Goal: Transaction & Acquisition: Purchase product/service

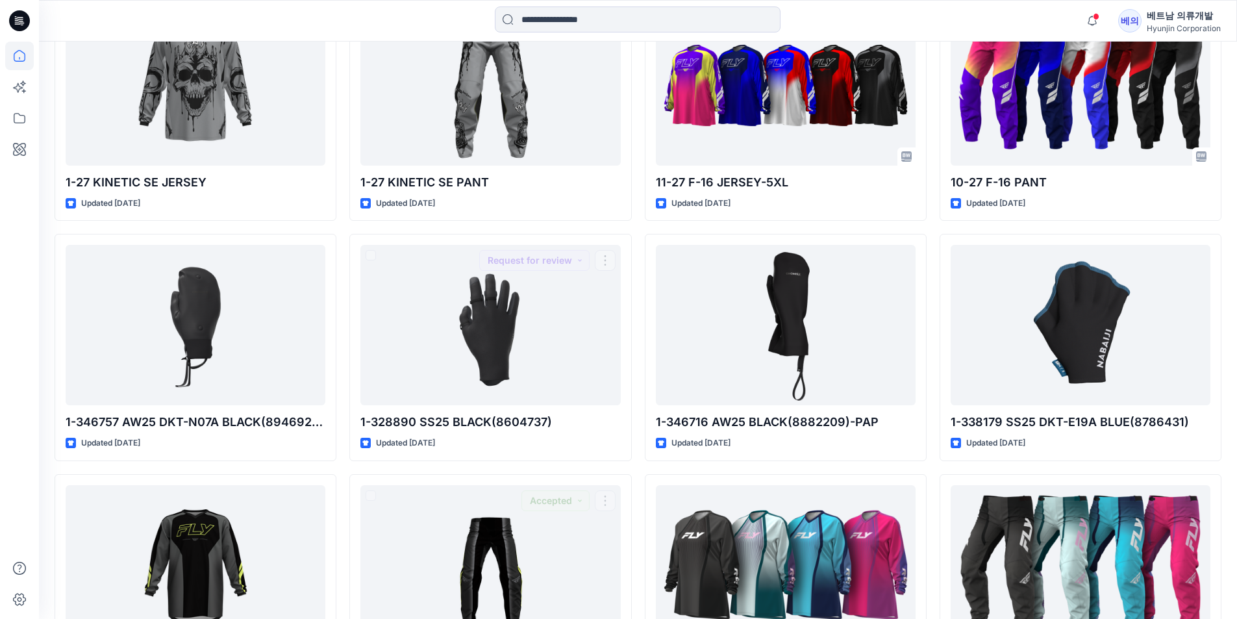
scroll to position [279, 0]
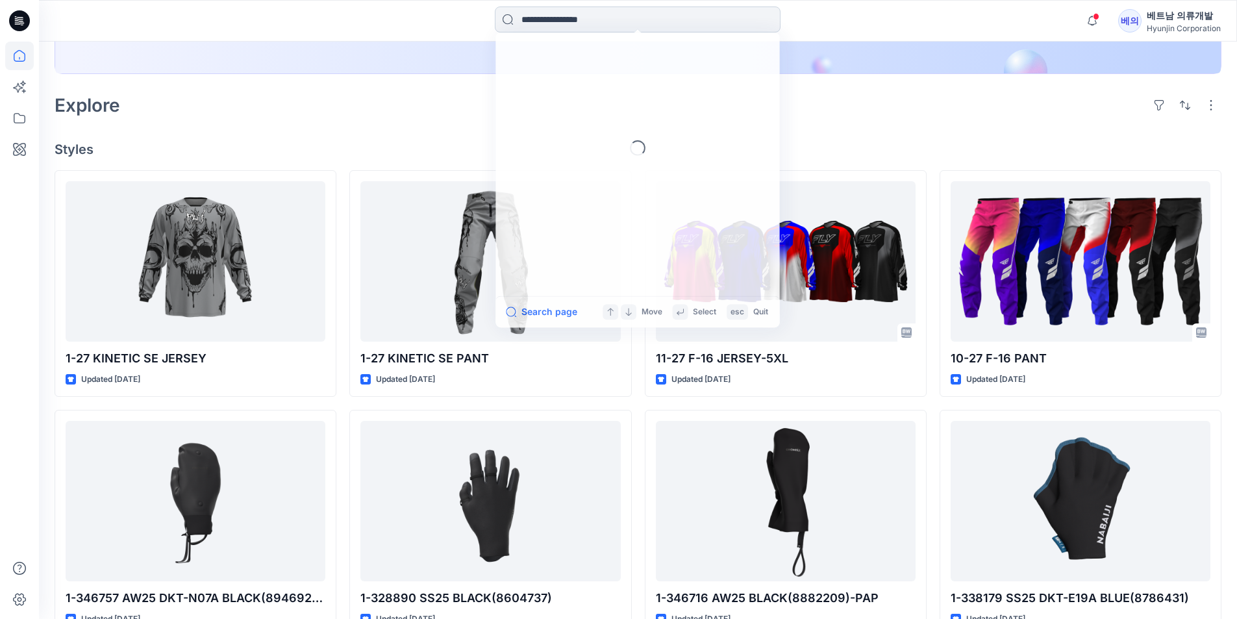
click at [682, 29] on input at bounding box center [638, 19] width 286 height 26
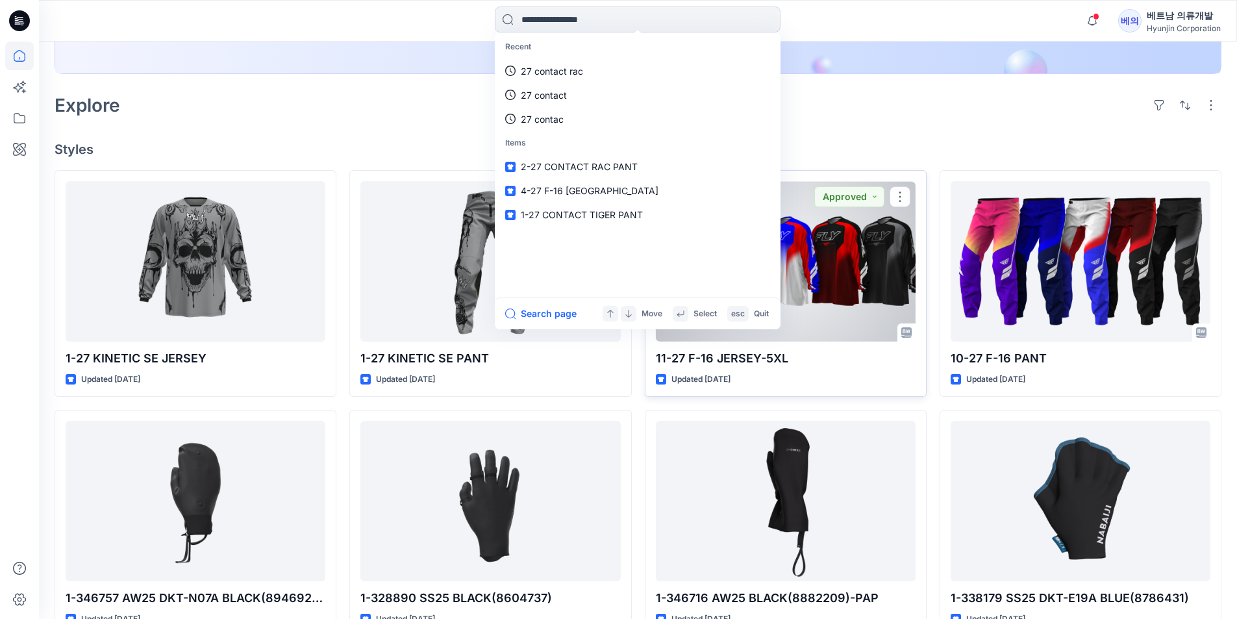
click at [870, 313] on div at bounding box center [786, 261] width 260 height 160
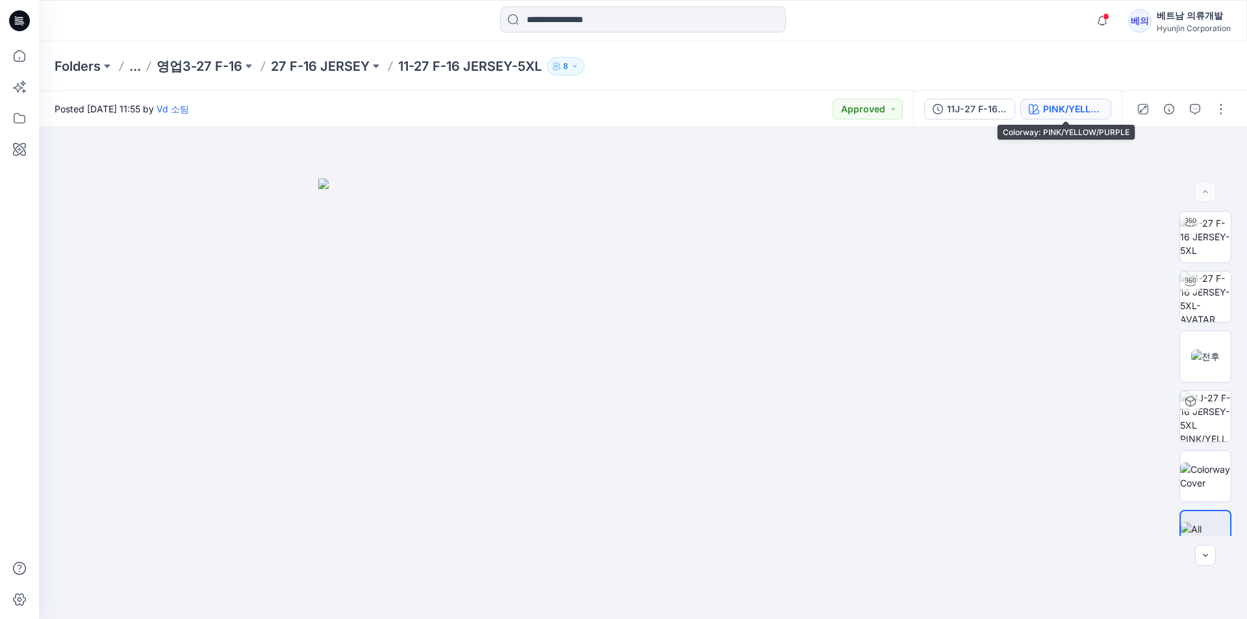
click at [1052, 108] on div "PINK/YELLOW/PURPLE" at bounding box center [1073, 109] width 60 height 14
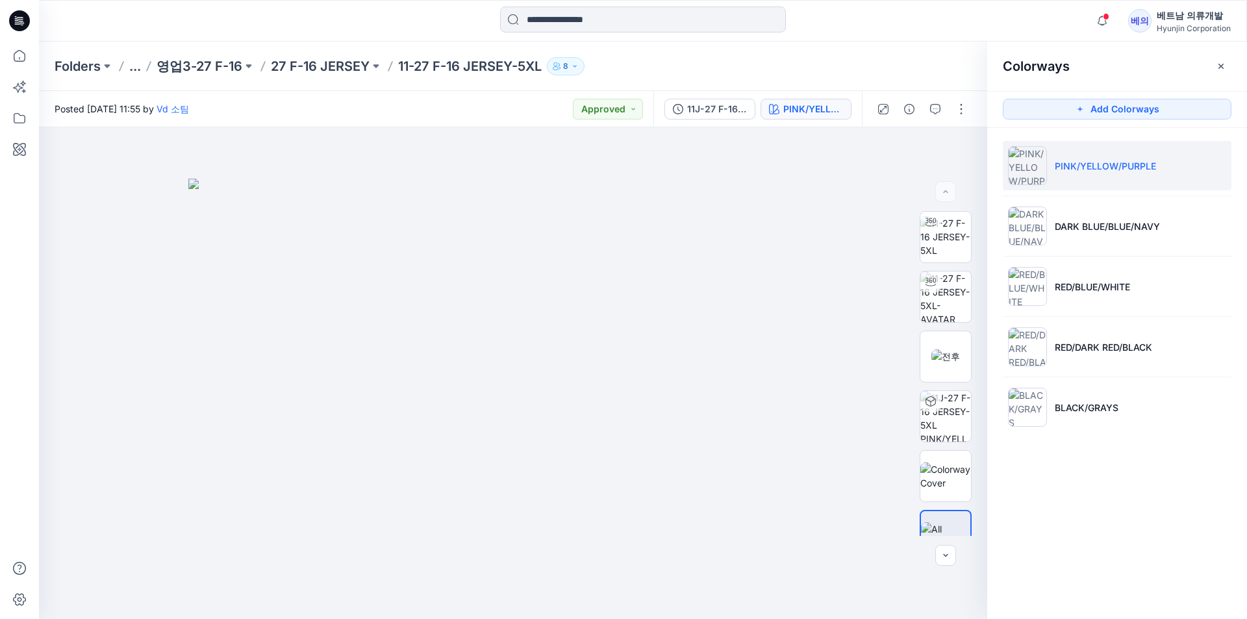
click at [1062, 170] on p "PINK/YELLOW/PURPLE" at bounding box center [1105, 166] width 101 height 14
click at [951, 584] on div at bounding box center [513, 373] width 948 height 492
drag, startPoint x: 715, startPoint y: 513, endPoint x: 539, endPoint y: 507, distance: 176.8
click at [539, 507] on div at bounding box center [513, 373] width 948 height 492
click at [383, 376] on div at bounding box center [513, 373] width 948 height 492
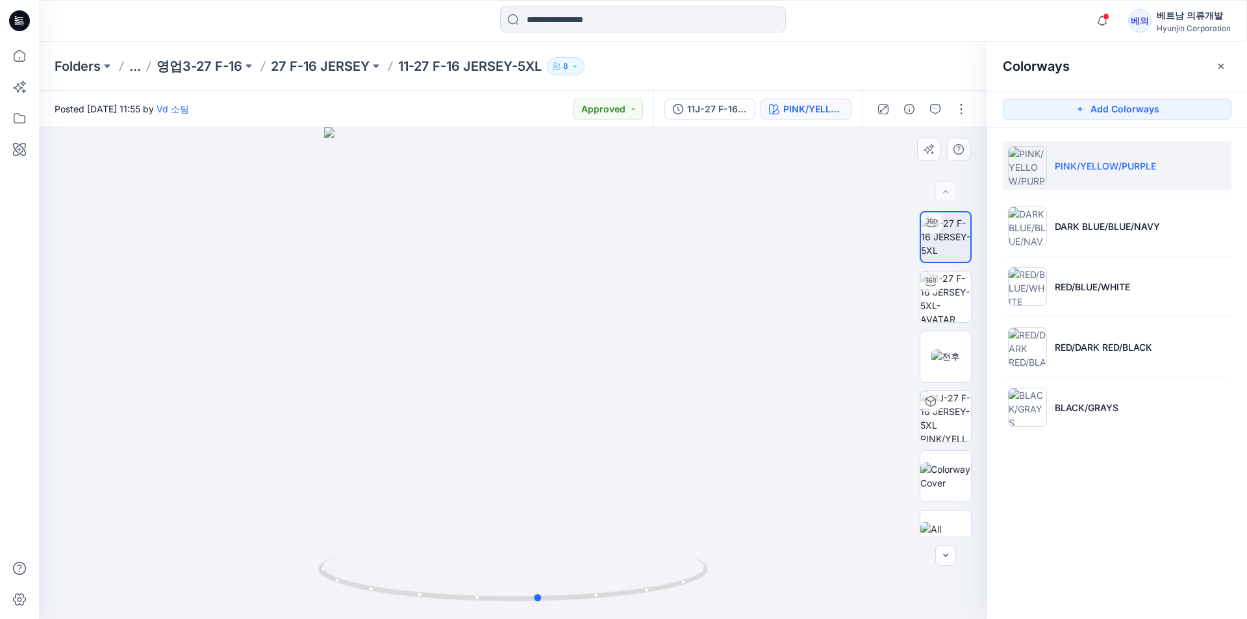
drag, startPoint x: 385, startPoint y: 375, endPoint x: 587, endPoint y: 416, distance: 206.6
click at [587, 416] on div at bounding box center [513, 373] width 948 height 492
click at [548, 319] on div at bounding box center [513, 373] width 948 height 492
drag, startPoint x: 652, startPoint y: 322, endPoint x: 459, endPoint y: 334, distance: 192.7
click at [459, 334] on div at bounding box center [513, 373] width 948 height 492
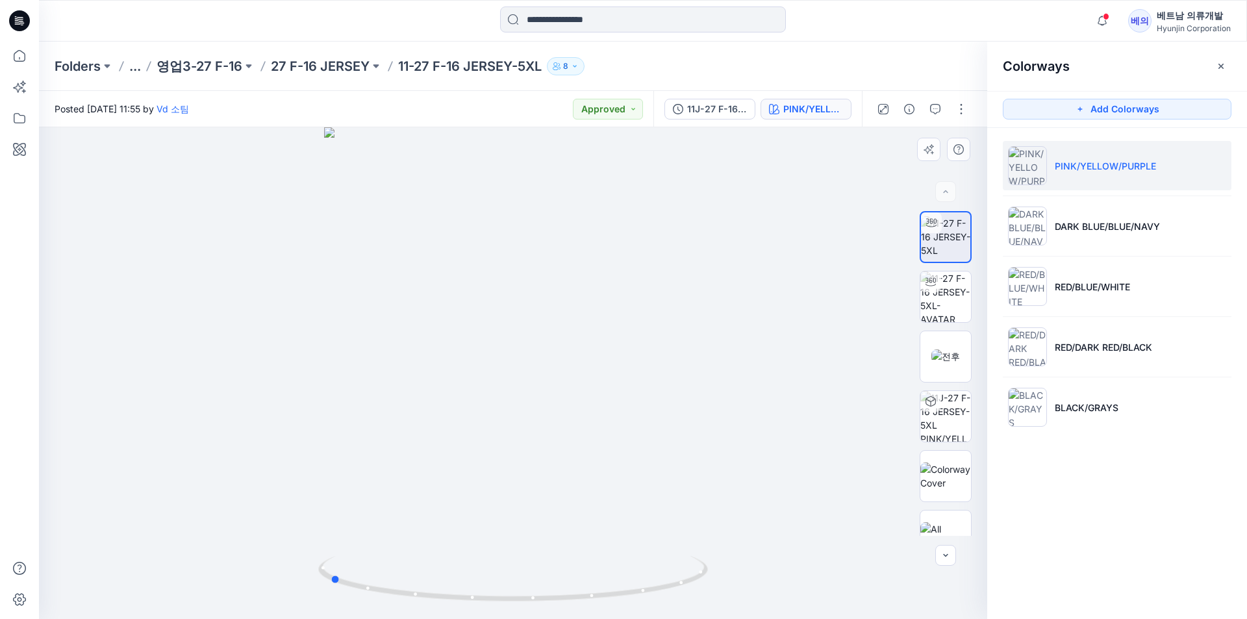
click at [129, 394] on div at bounding box center [513, 373] width 948 height 492
drag, startPoint x: 619, startPoint y: 356, endPoint x: 887, endPoint y: 261, distance: 284.5
click at [887, 261] on div at bounding box center [513, 373] width 948 height 492
drag, startPoint x: 589, startPoint y: 358, endPoint x: 618, endPoint y: 353, distance: 30.3
click at [618, 353] on div at bounding box center [513, 373] width 948 height 492
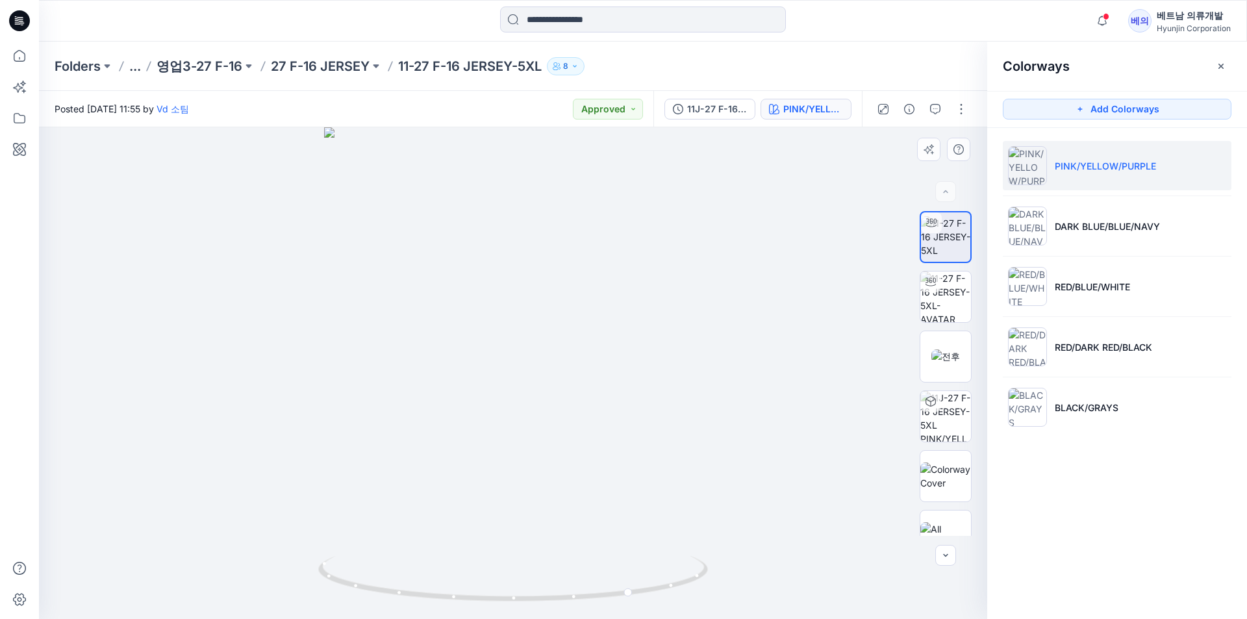
click at [780, 591] on div at bounding box center [513, 373] width 948 height 492
drag, startPoint x: 680, startPoint y: 394, endPoint x: 470, endPoint y: 394, distance: 210.5
click at [470, 394] on div at bounding box center [513, 373] width 948 height 492
click at [1079, 275] on li "RED/BLUE/WHITE" at bounding box center [1117, 286] width 229 height 49
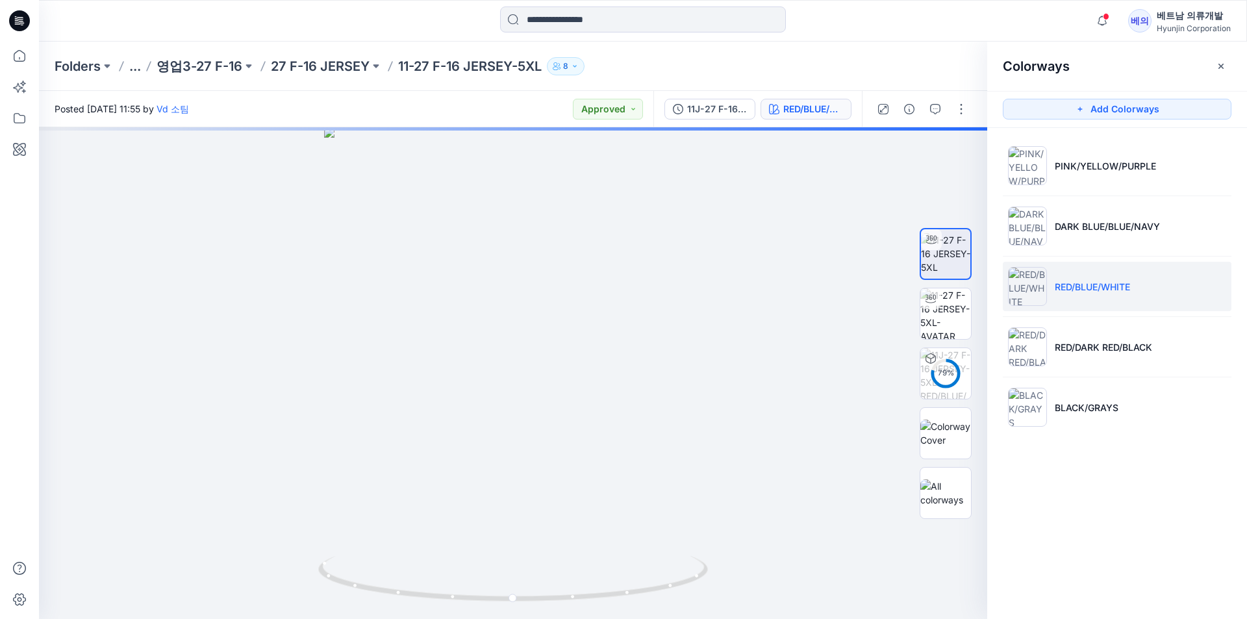
click at [502, 65] on p "11-27 F-16 JERSEY-5XL" at bounding box center [470, 66] width 144 height 18
